Goal: Information Seeking & Learning: Learn about a topic

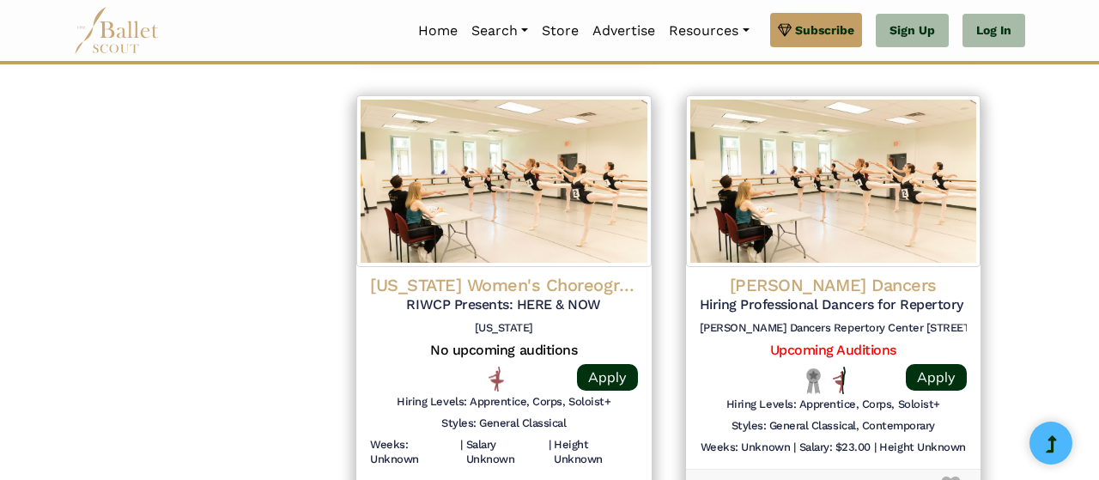
scroll to position [2232, 0]
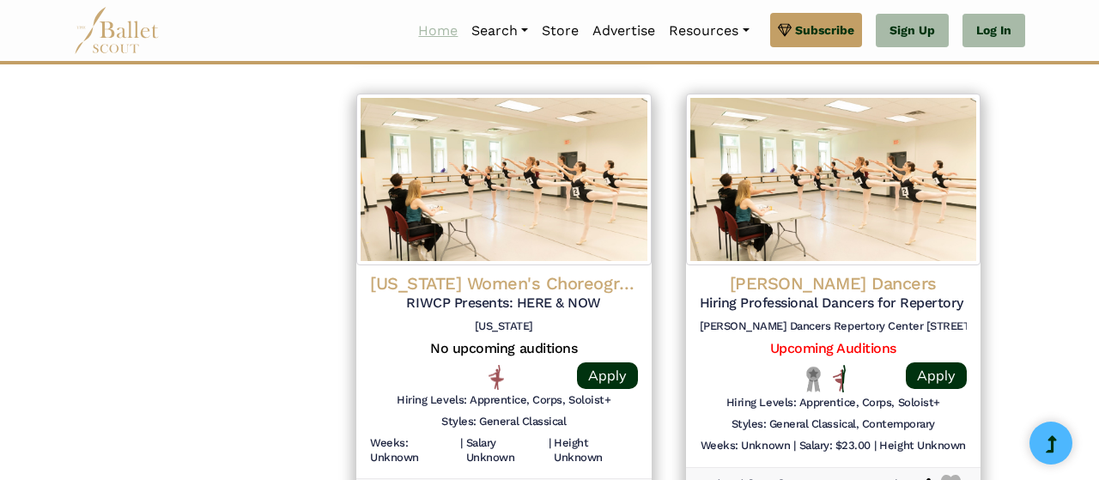
click at [423, 32] on link "Home" at bounding box center [437, 31] width 53 height 36
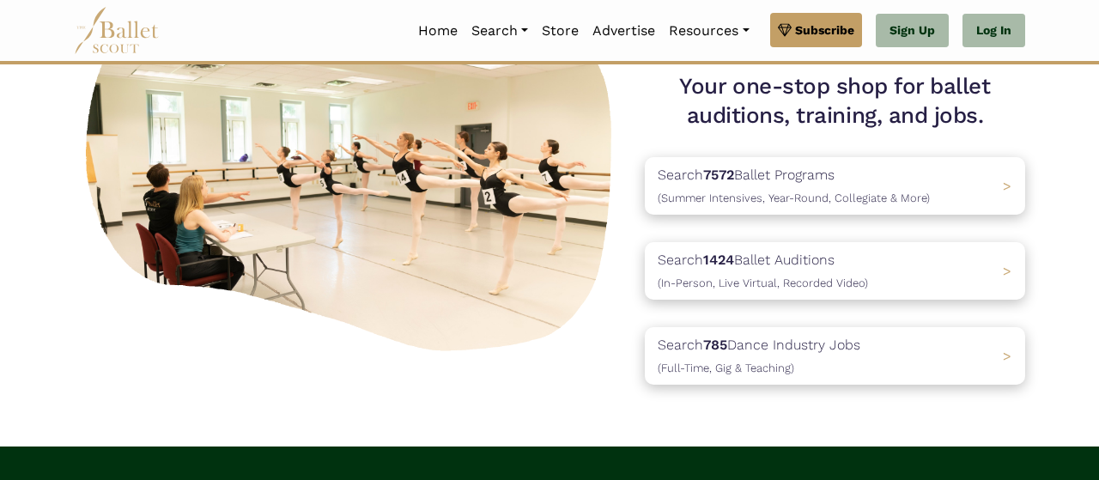
scroll to position [179, 0]
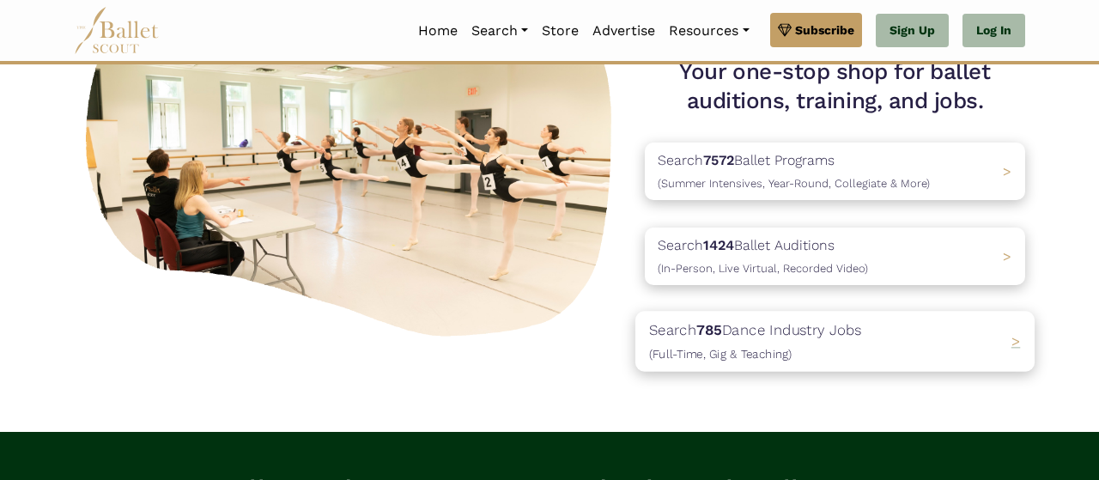
click at [743, 333] on p "Search 785 Dance Industry Jobs ([DEMOGRAPHIC_DATA], [DEMOGRAPHIC_DATA] & Teachi…" at bounding box center [755, 341] width 213 height 46
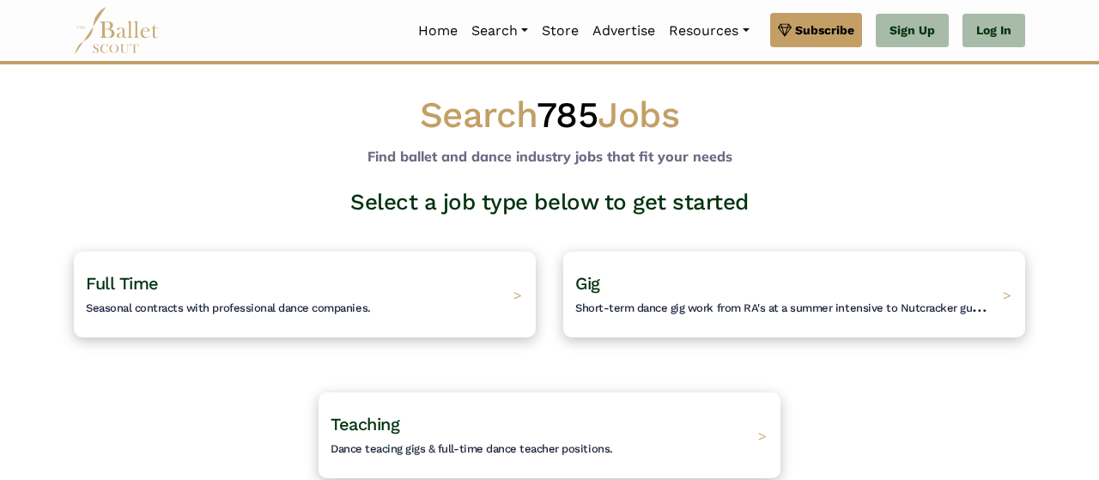
scroll to position [89, 0]
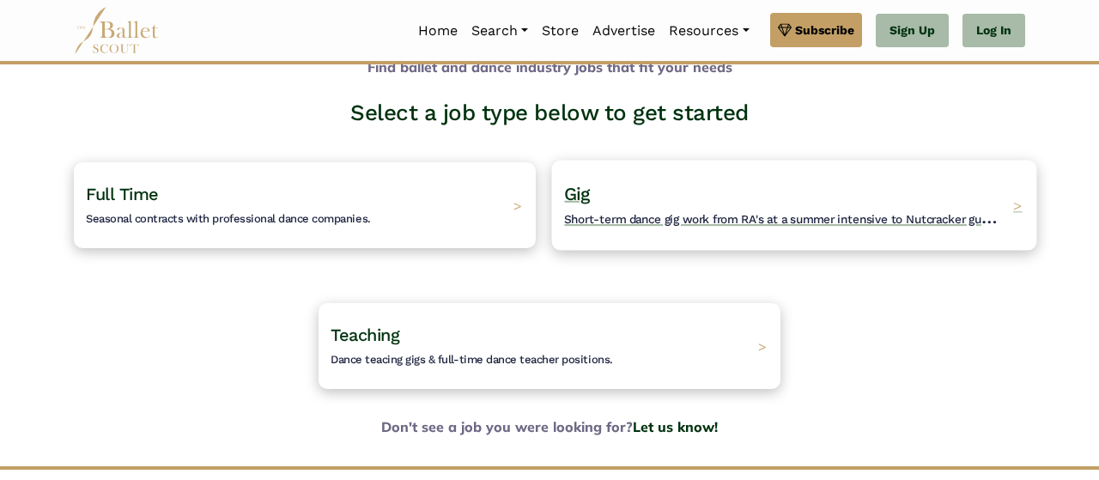
click at [748, 227] on h4 "Gig Short-term dance gig work from RA's at a summer intensive to Nutcracker gue…" at bounding box center [784, 205] width 440 height 47
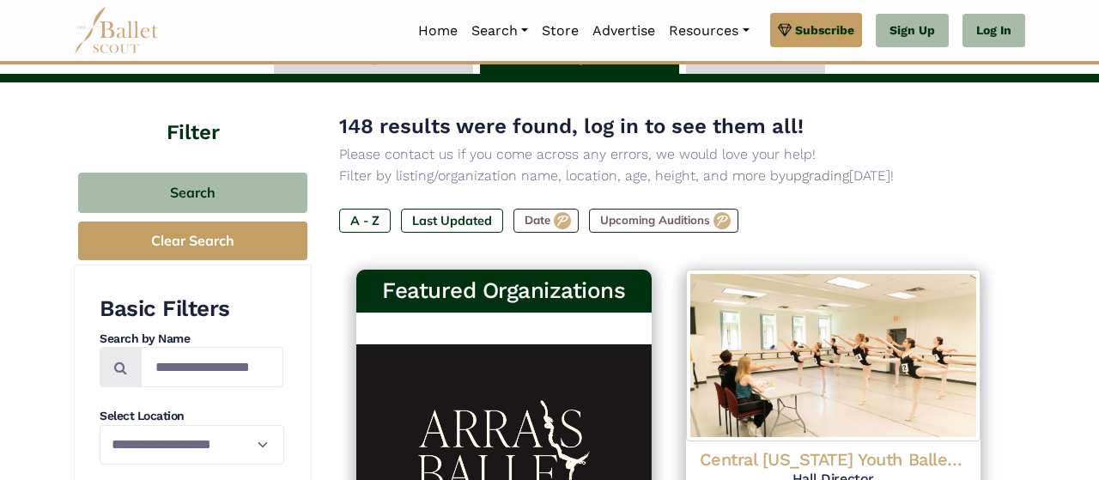
scroll to position [268, 0]
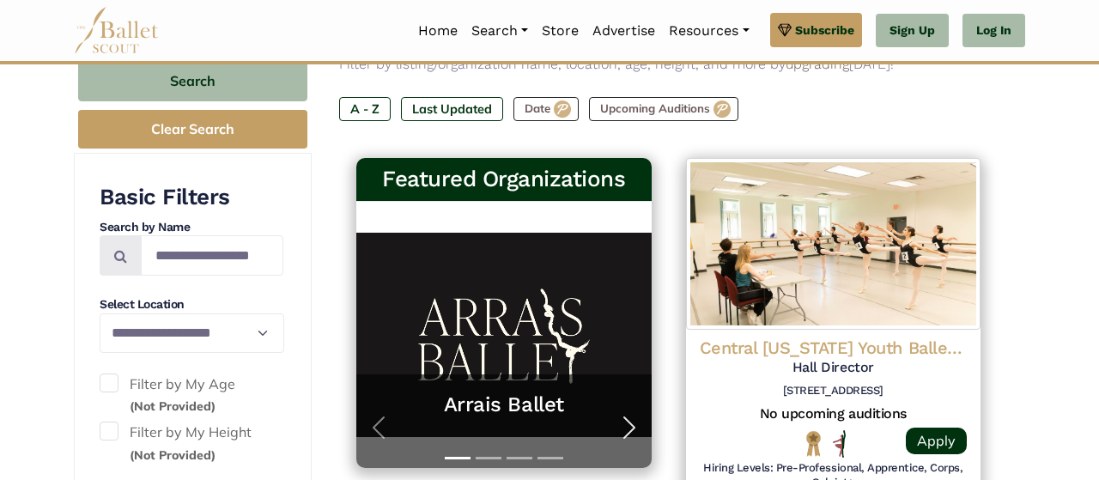
click at [624, 427] on span "button" at bounding box center [629, 427] width 27 height 27
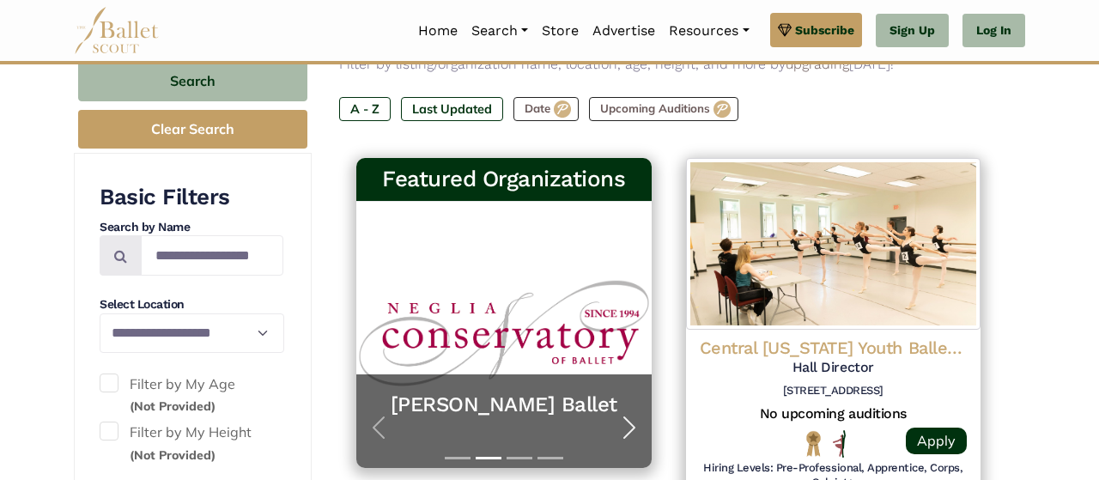
click at [624, 427] on span "button" at bounding box center [629, 427] width 27 height 27
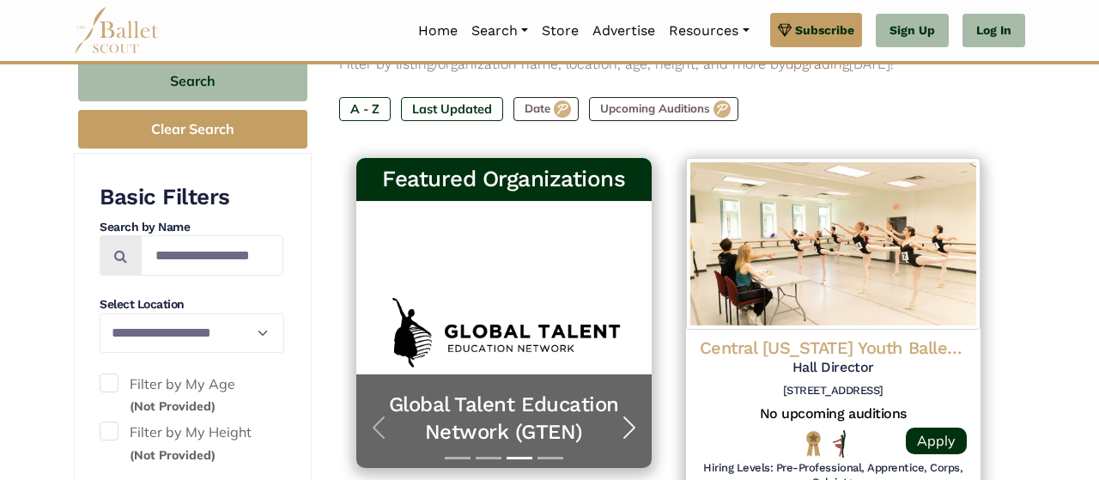
click at [624, 427] on span "button" at bounding box center [629, 427] width 27 height 27
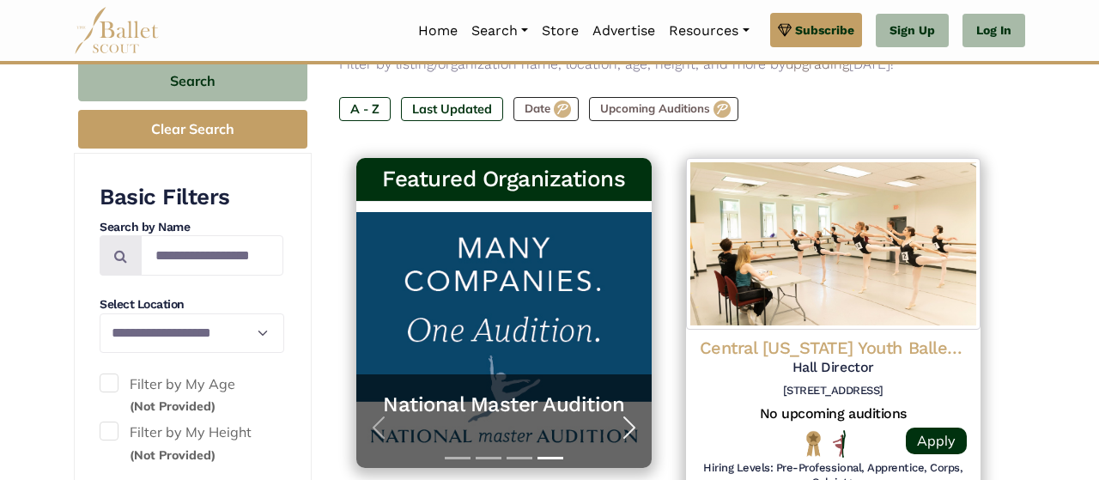
click at [624, 427] on span "button" at bounding box center [629, 427] width 27 height 27
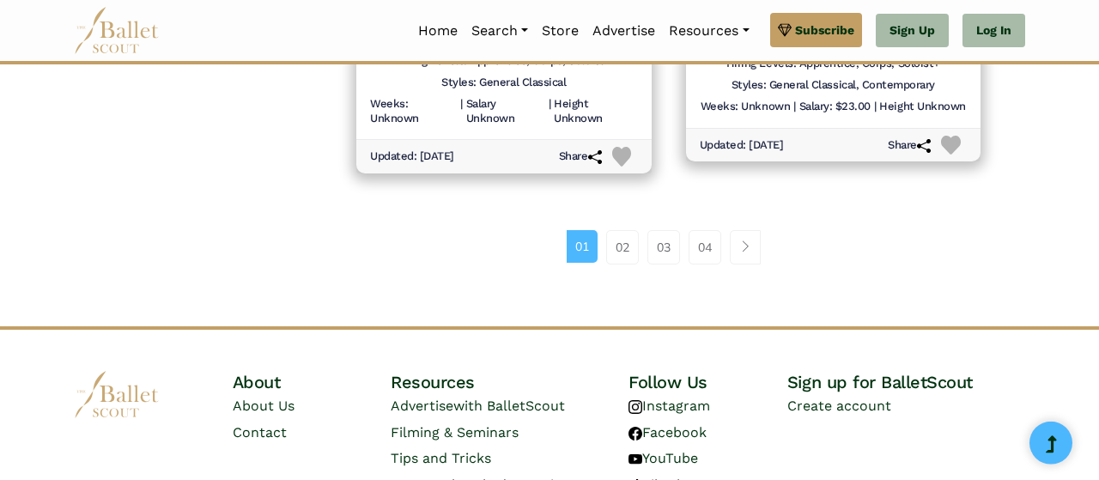
scroll to position [2589, 0]
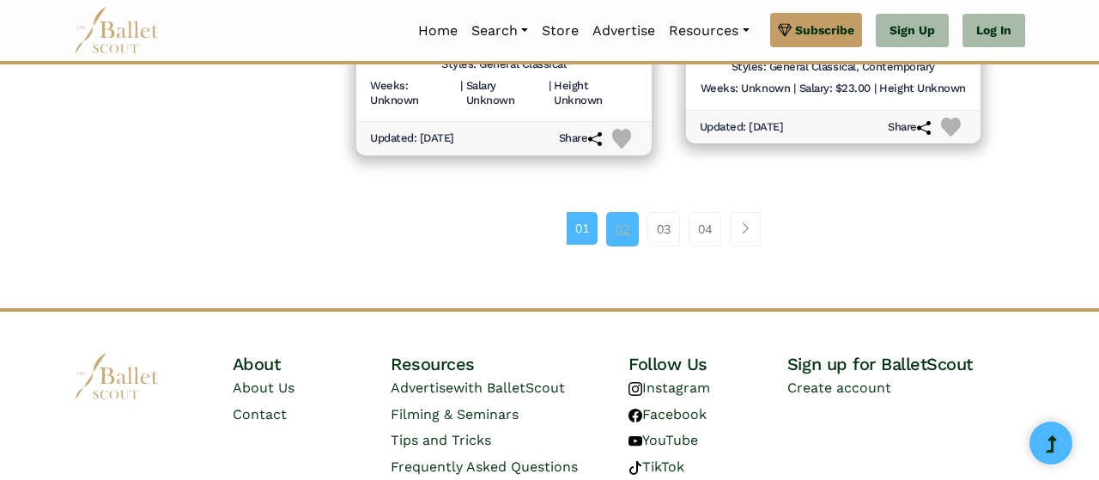
click at [622, 232] on link "02" at bounding box center [622, 229] width 33 height 34
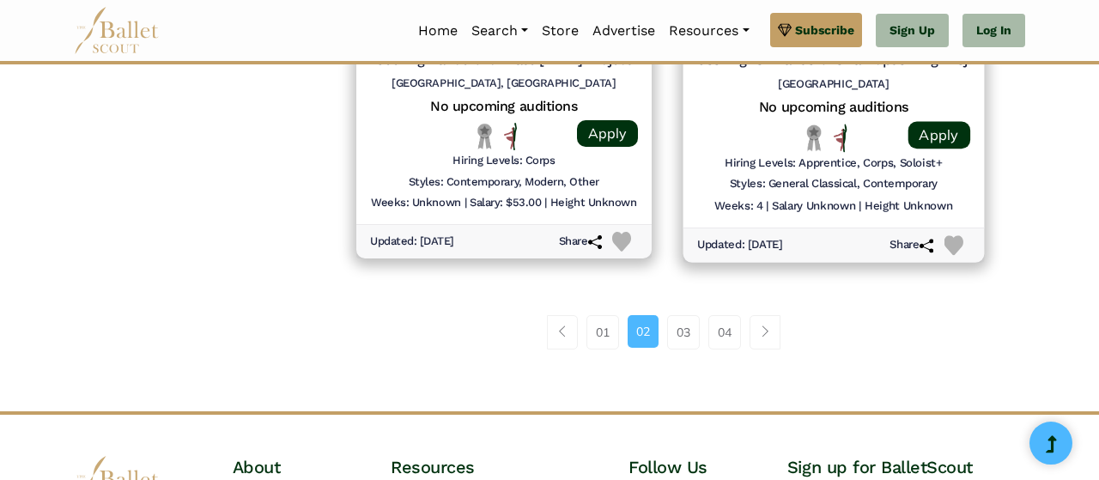
scroll to position [2589, 0]
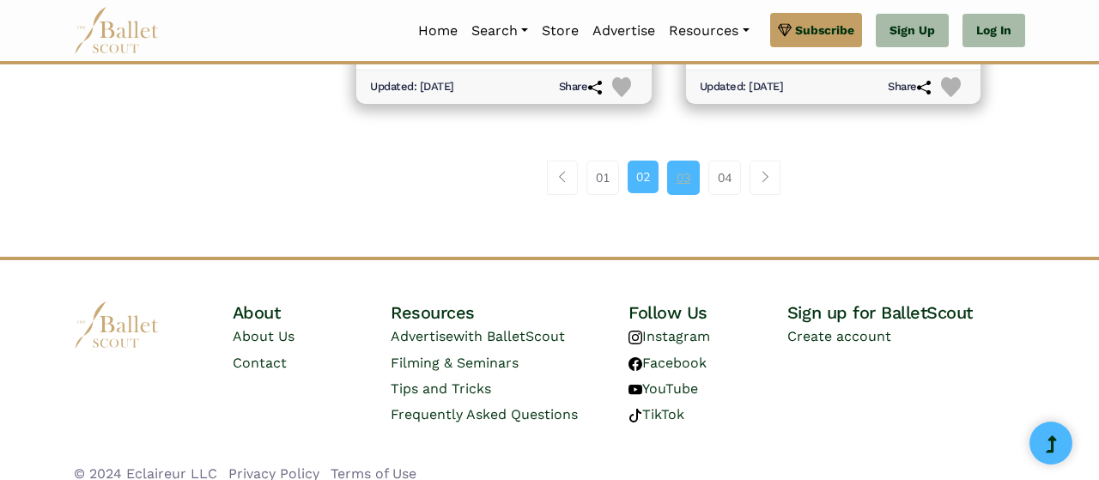
click at [684, 178] on link "03" at bounding box center [683, 178] width 33 height 34
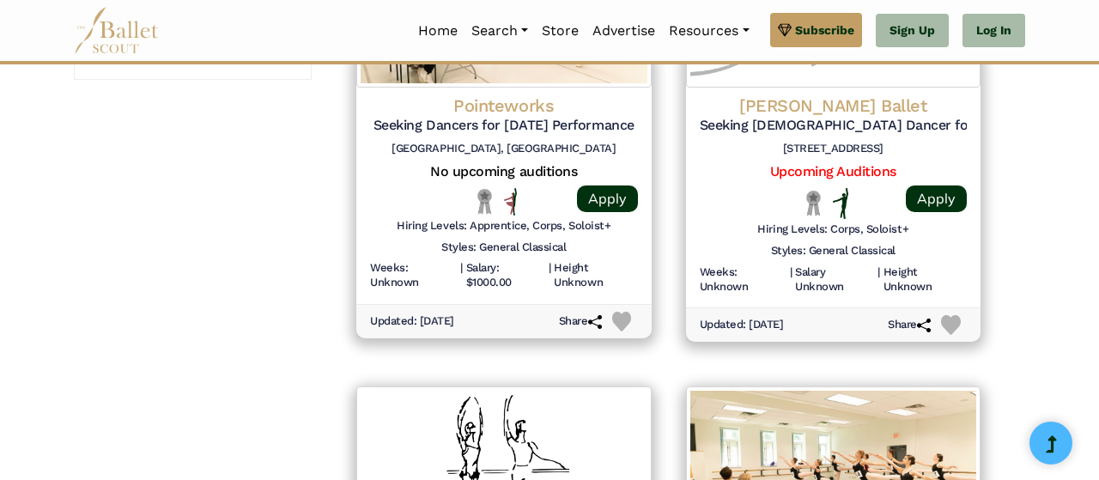
scroll to position [1875, 0]
